Goal: Task Accomplishment & Management: Manage account settings

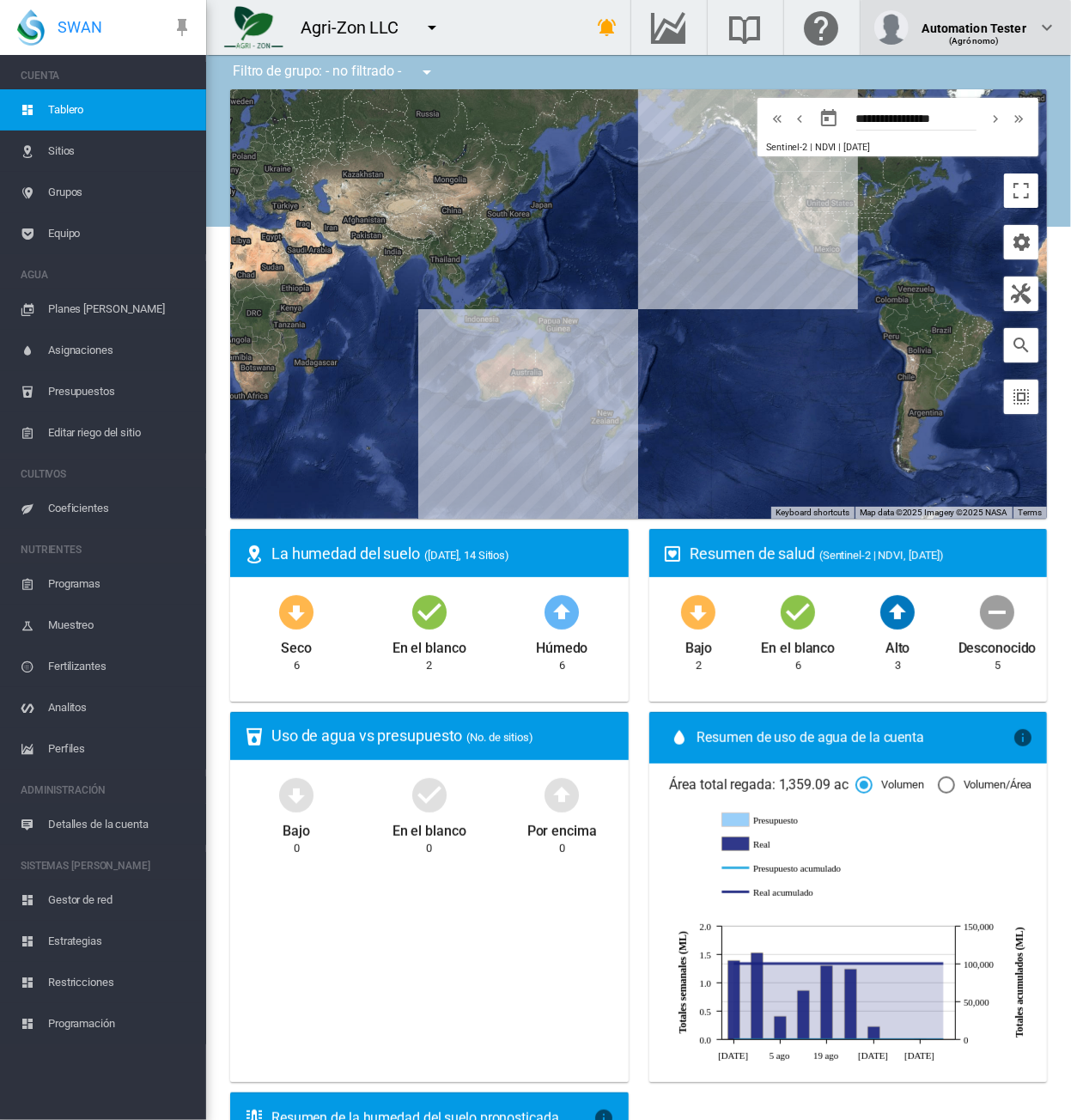
click at [970, 30] on div "(Agrónomo)" at bounding box center [974, 34] width 104 height 17
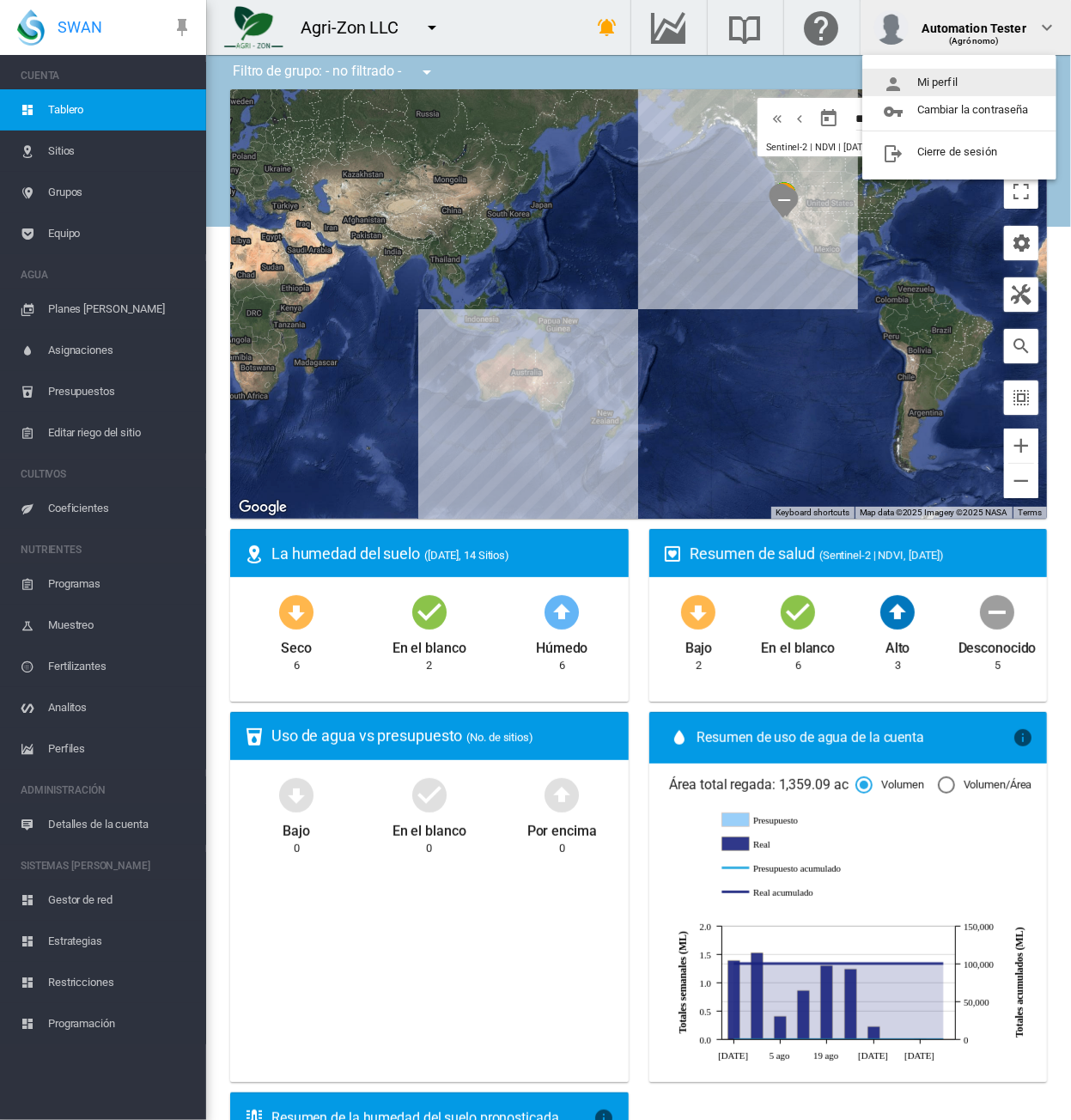
click at [968, 83] on button "Mi perfil" at bounding box center [958, 82] width 194 height 28
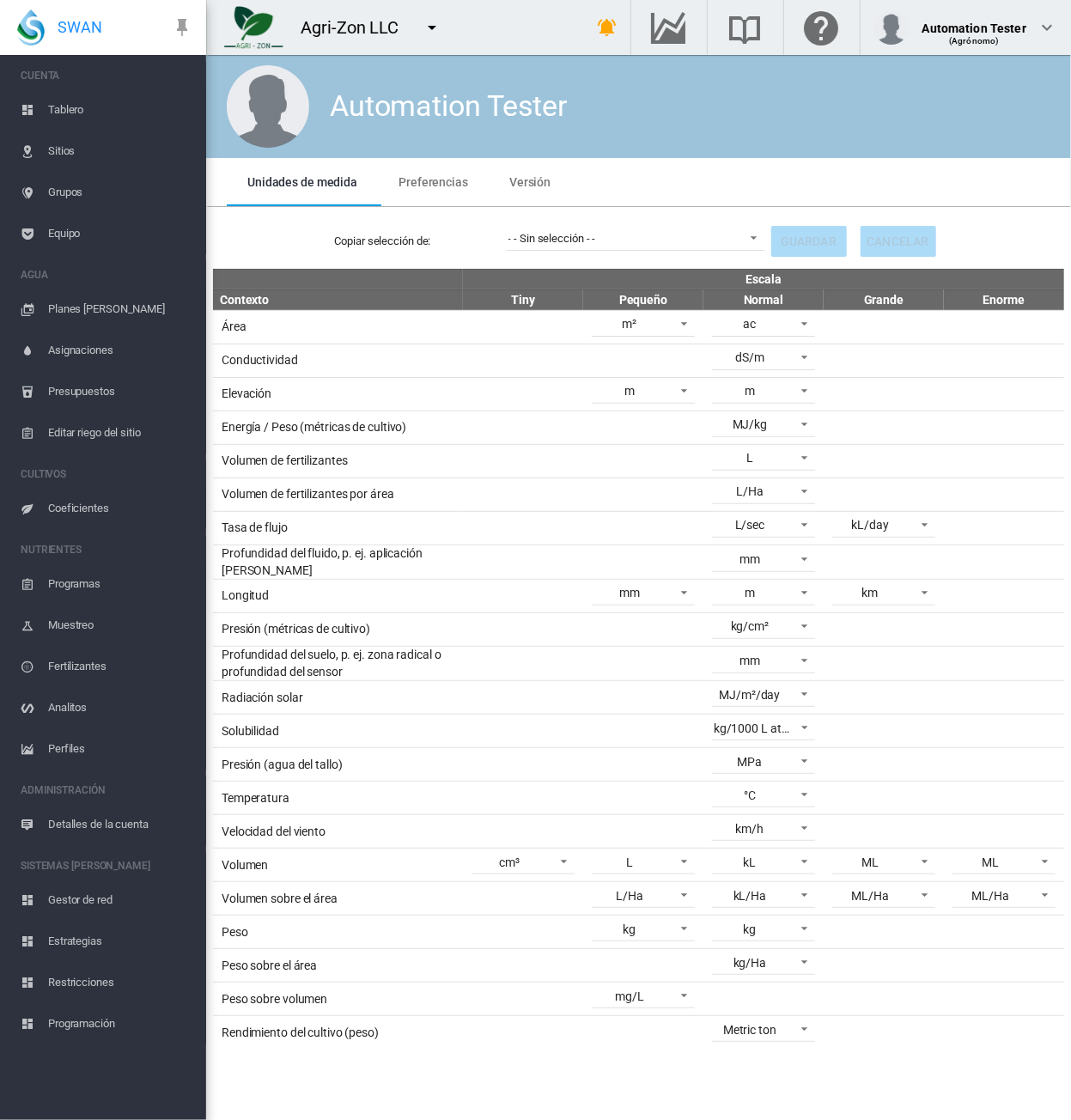
click at [436, 190] on md-tab-item "Preferencias" at bounding box center [434, 182] width 111 height 48
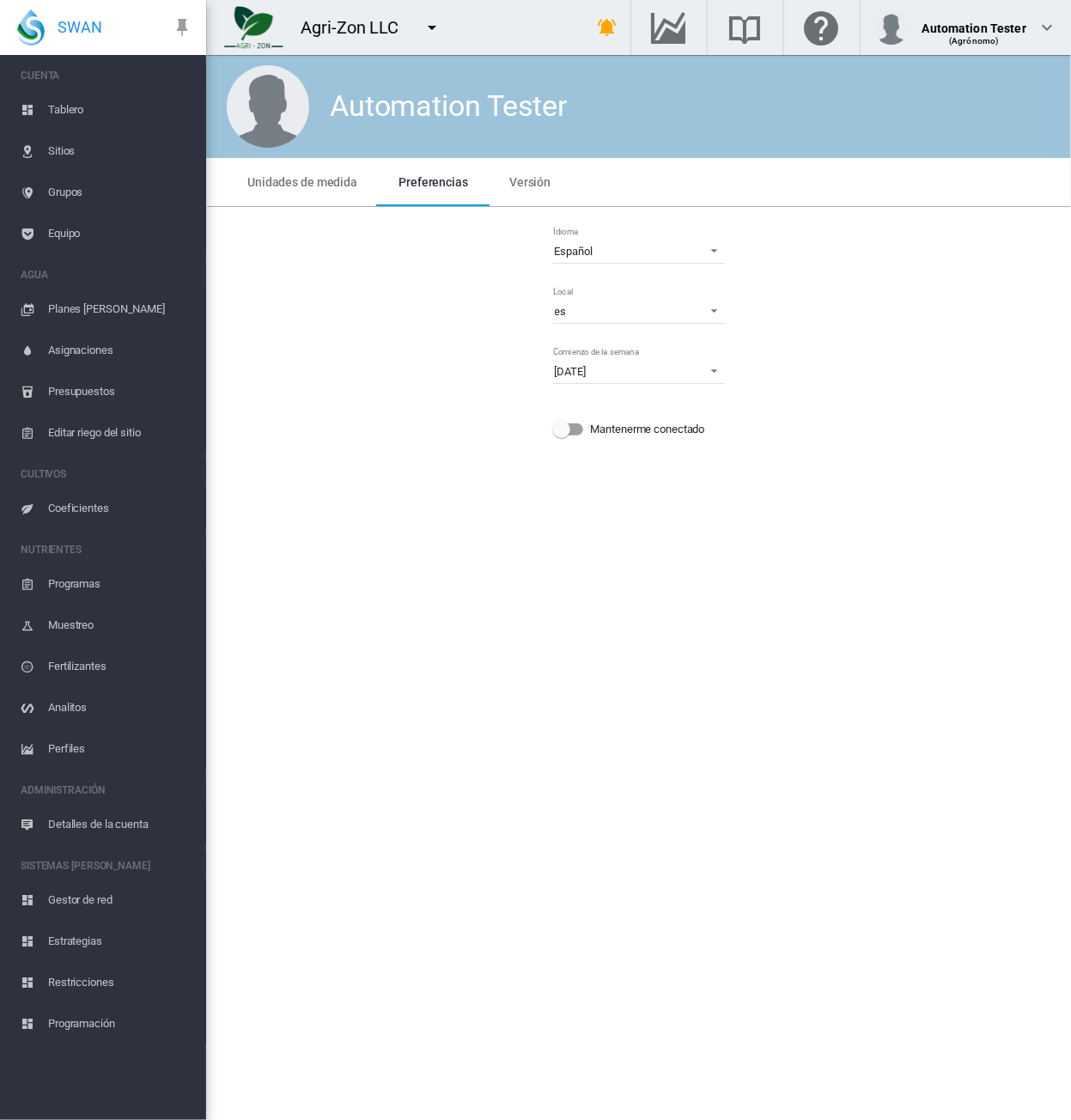
click at [431, 30] on md-icon "icon-menu-down" at bounding box center [432, 27] width 21 height 21
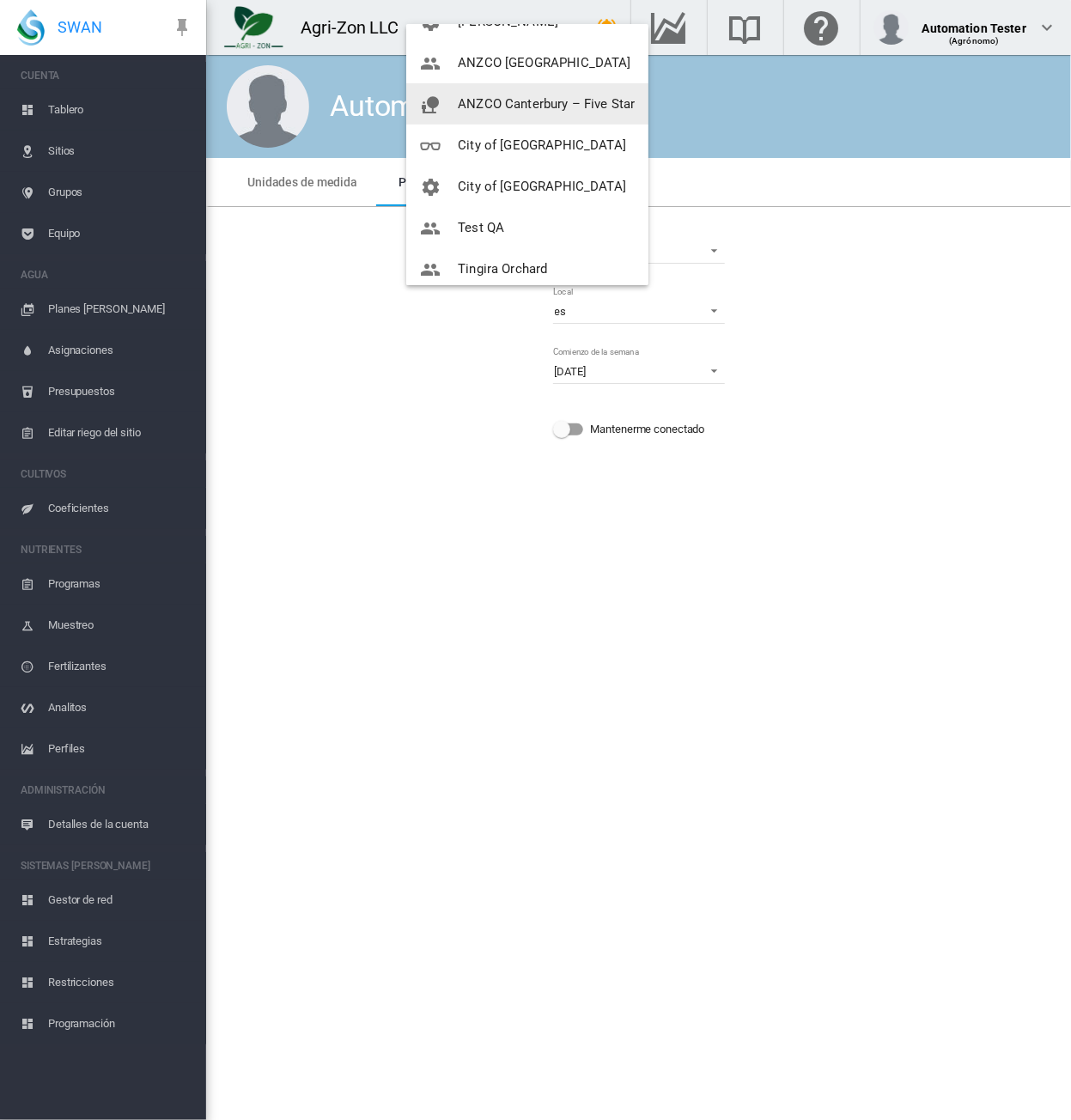
scroll to position [247, 0]
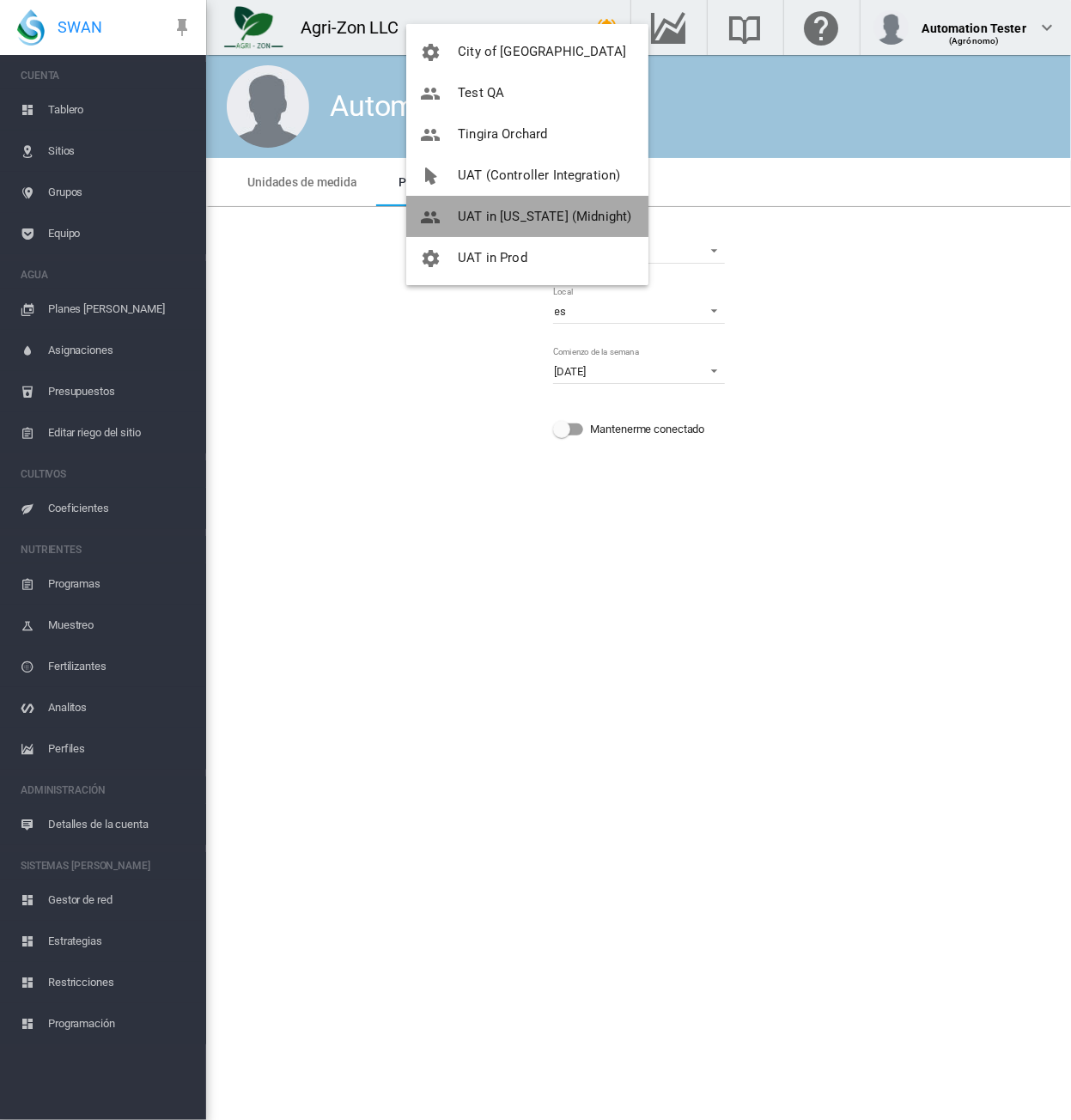
click at [527, 214] on span "UAT in [US_STATE] (Midnight)" at bounding box center [544, 216] width 174 height 16
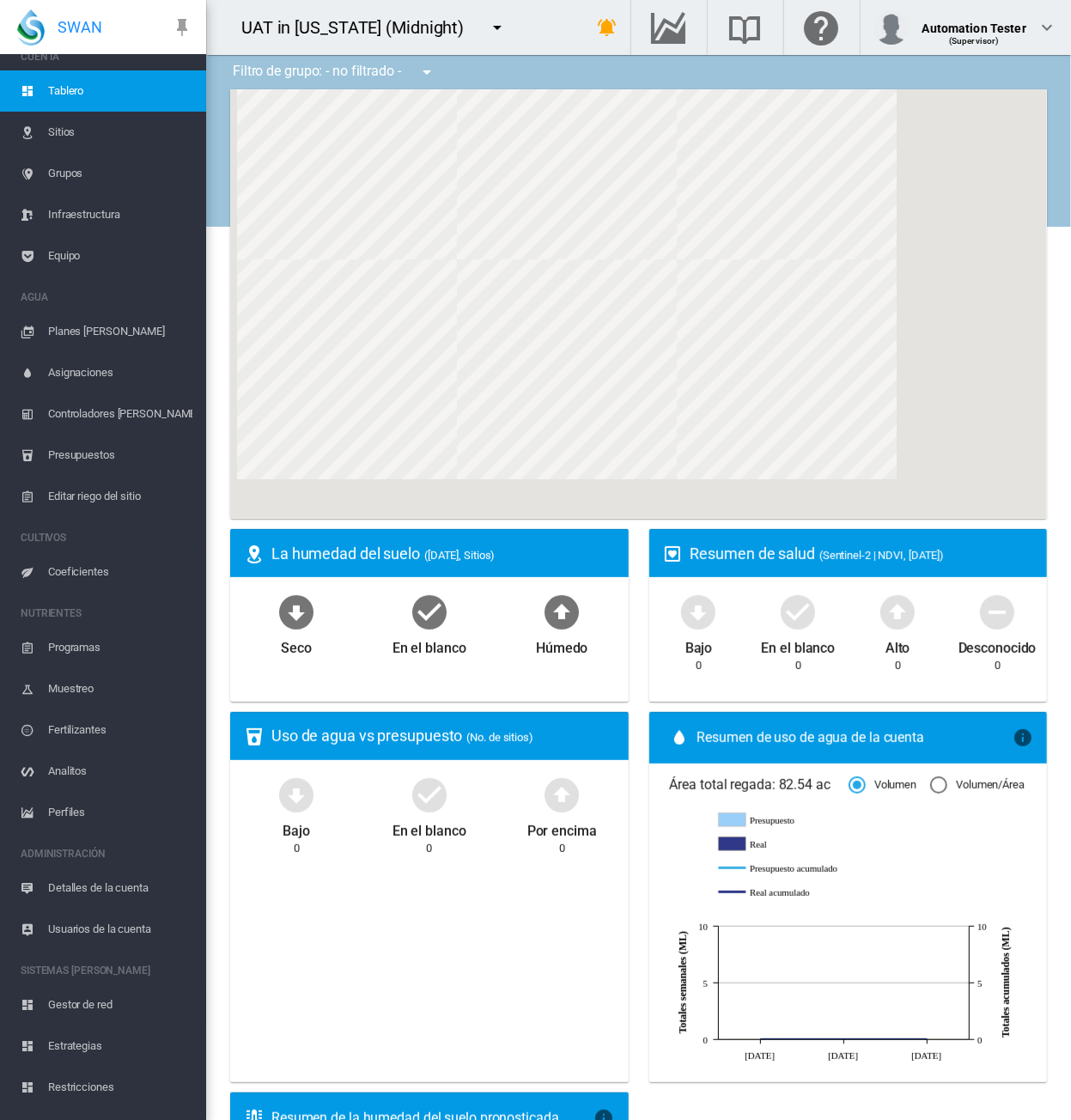
scroll to position [48, 0]
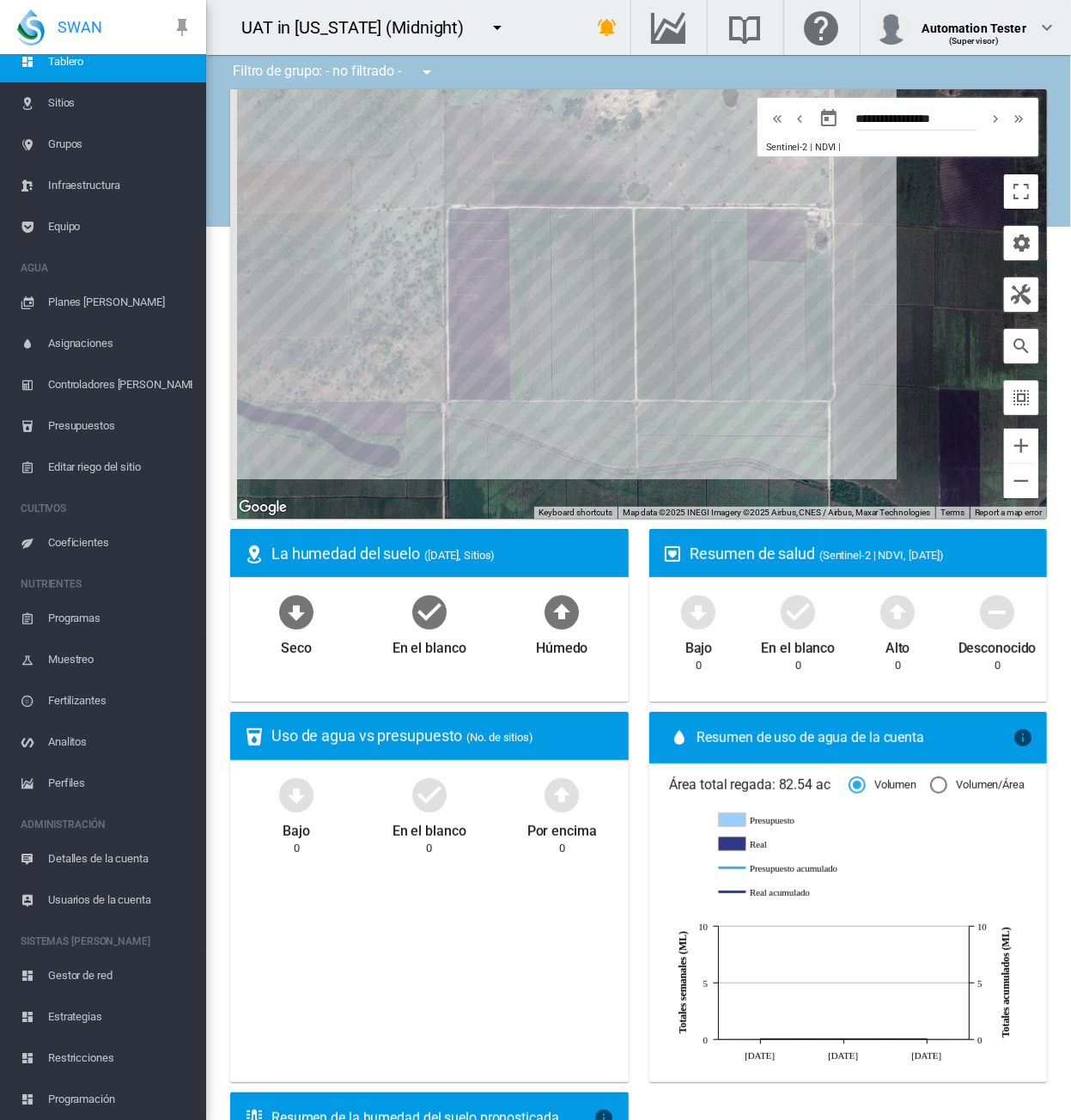
click at [98, 1093] on span "Programación" at bounding box center [119, 1099] width 144 height 42
